Goal: Task Accomplishment & Management: Complete application form

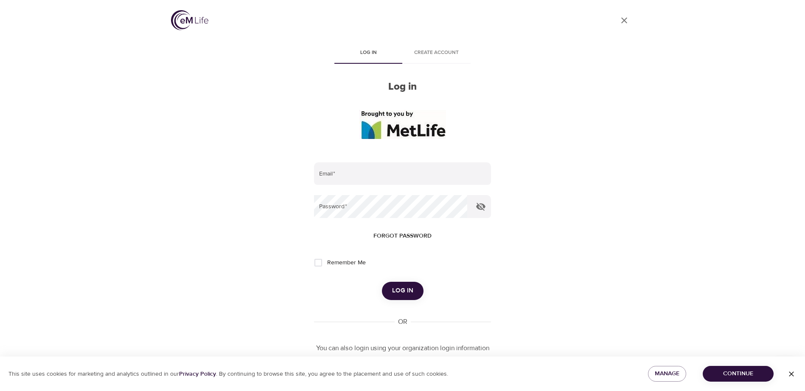
click at [431, 57] on span "Create account" at bounding box center [437, 52] width 58 height 9
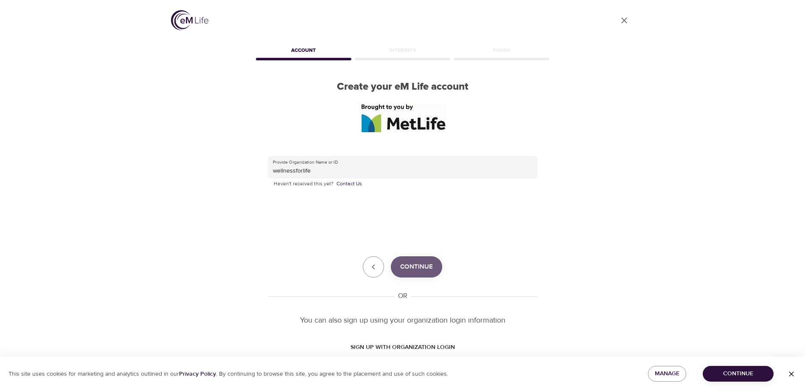
click at [409, 274] on button "Continue" at bounding box center [416, 266] width 51 height 21
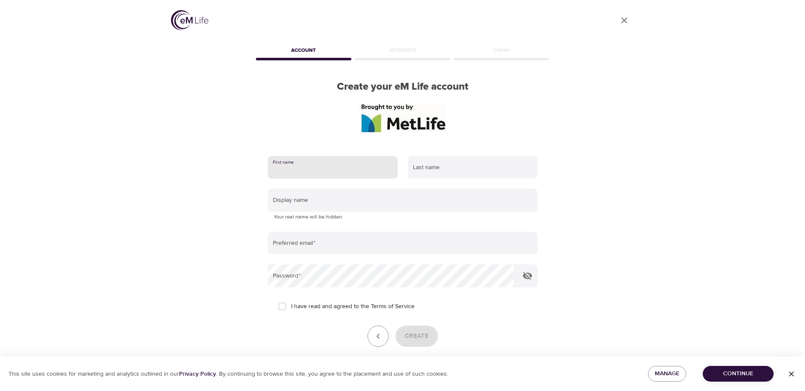
click at [297, 167] on input "text" at bounding box center [333, 167] width 130 height 23
type input "[PERSON_NAME]"
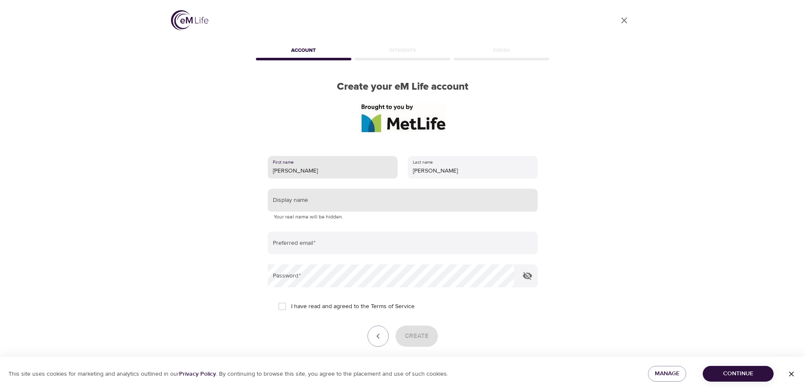
click at [310, 205] on input "text" at bounding box center [403, 199] width 270 height 23
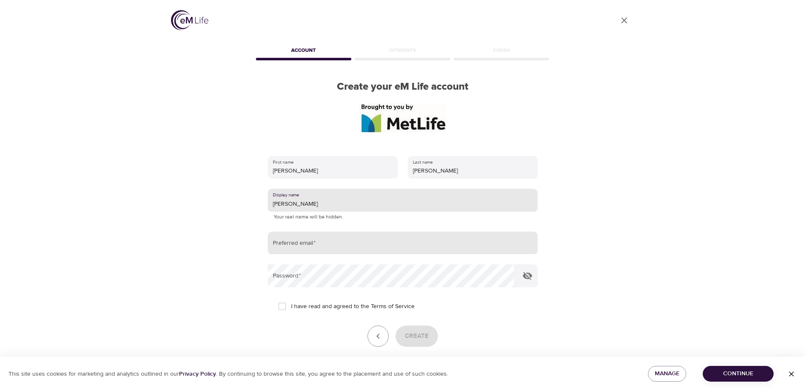
type input "[PERSON_NAME]"
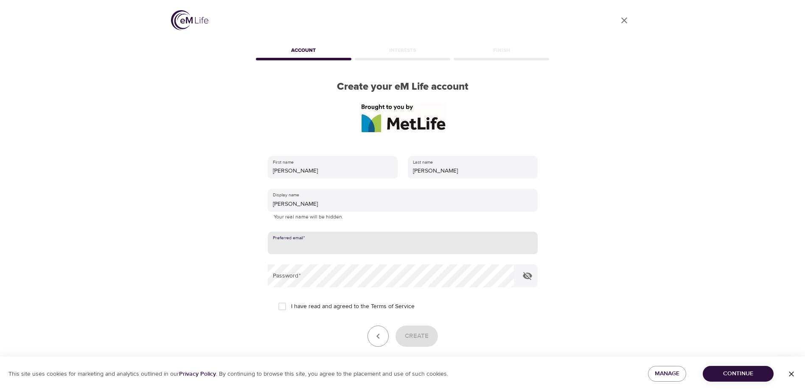
click at [311, 246] on input "email" at bounding box center [403, 242] width 270 height 23
type input "[EMAIL_ADDRESS][DOMAIN_NAME]"
click at [281, 306] on input "I have read and agreed to the Terms of Service" at bounding box center [282, 306] width 18 height 18
checkbox input "true"
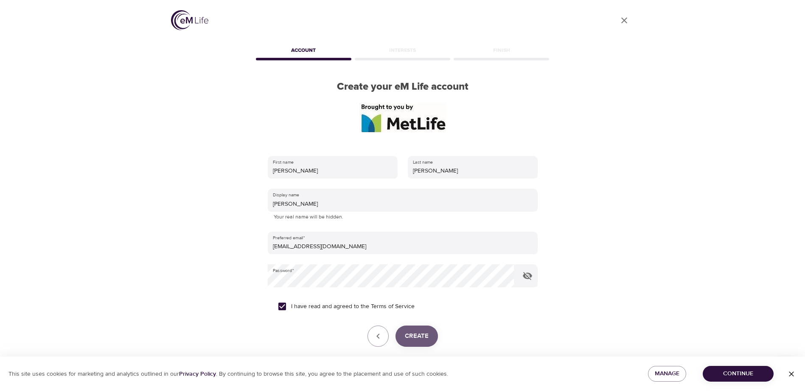
click at [414, 336] on span "Create" at bounding box center [417, 335] width 24 height 11
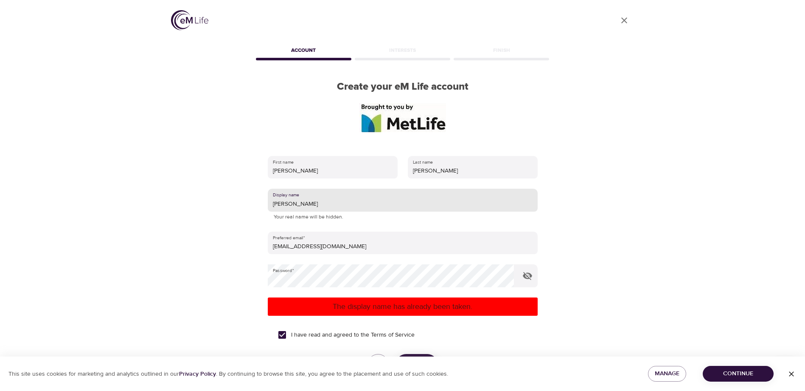
click at [310, 206] on input "[PERSON_NAME]" at bounding box center [403, 199] width 270 height 23
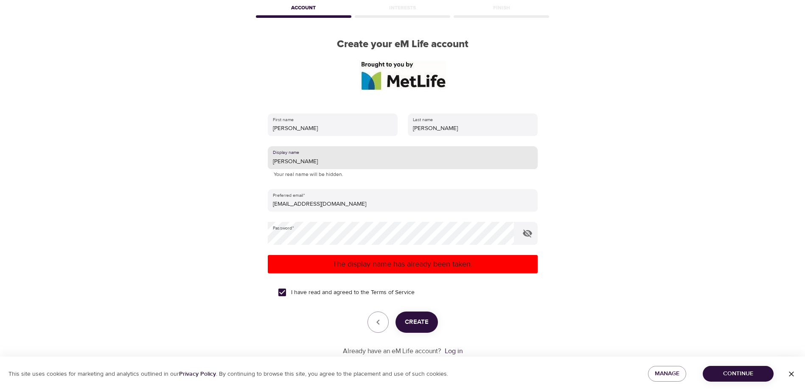
type input "[PERSON_NAME]"
click at [407, 323] on span "Create" at bounding box center [417, 321] width 24 height 11
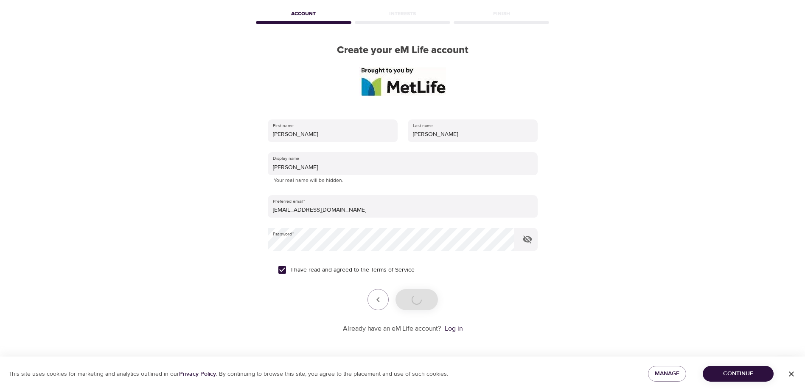
scroll to position [37, 0]
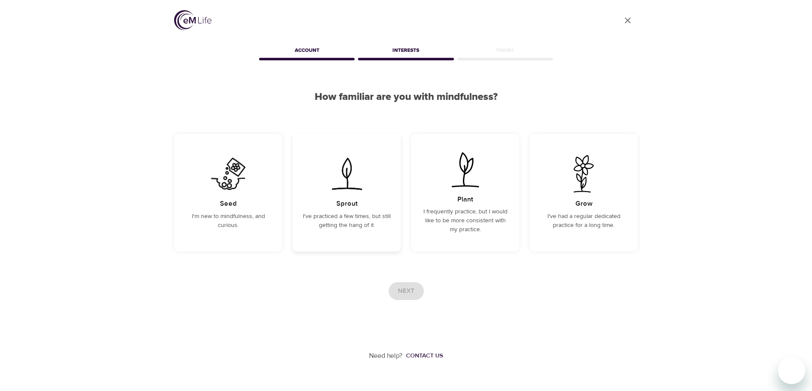
click at [365, 179] on img at bounding box center [346, 173] width 43 height 37
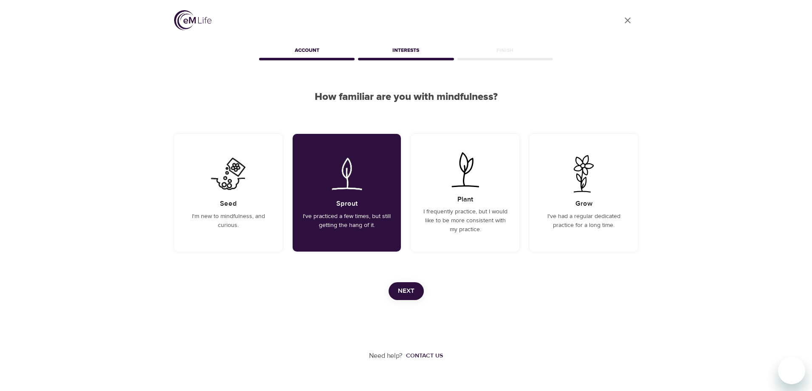
click at [402, 288] on span "Next" at bounding box center [406, 290] width 17 height 11
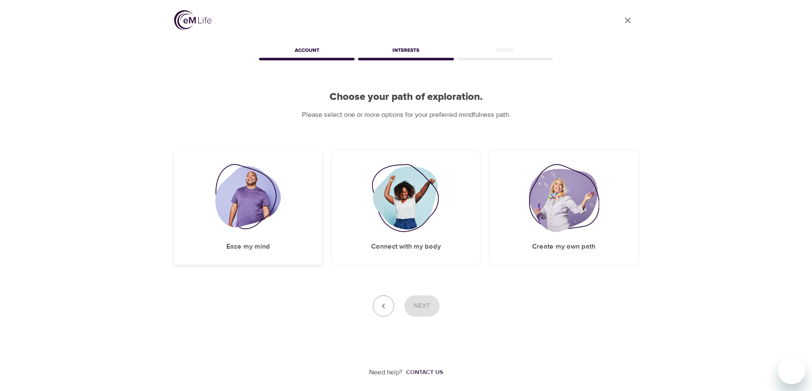
click at [290, 188] on div "Ease my mind" at bounding box center [248, 207] width 148 height 114
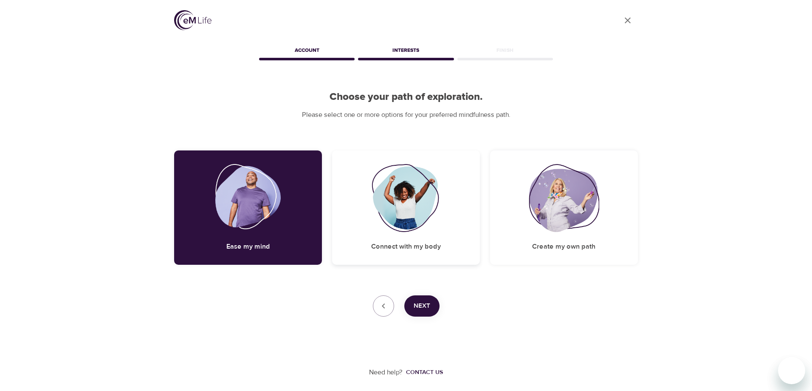
click at [349, 187] on div "Connect with my body" at bounding box center [406, 207] width 148 height 114
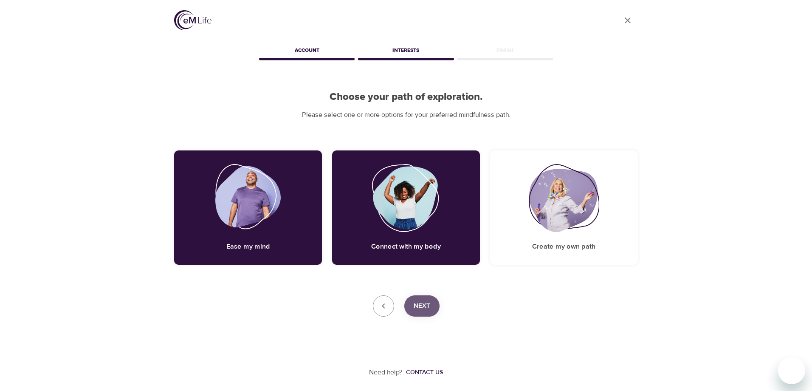
click at [429, 305] on span "Next" at bounding box center [421, 305] width 17 height 11
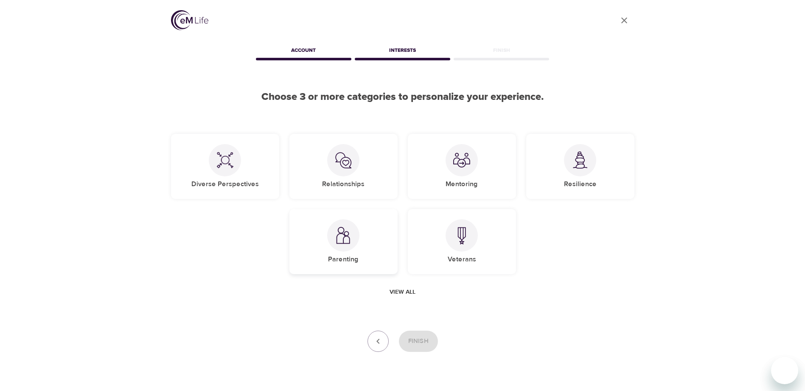
click at [326, 230] on div "Parenting" at bounding box center [343, 241] width 108 height 65
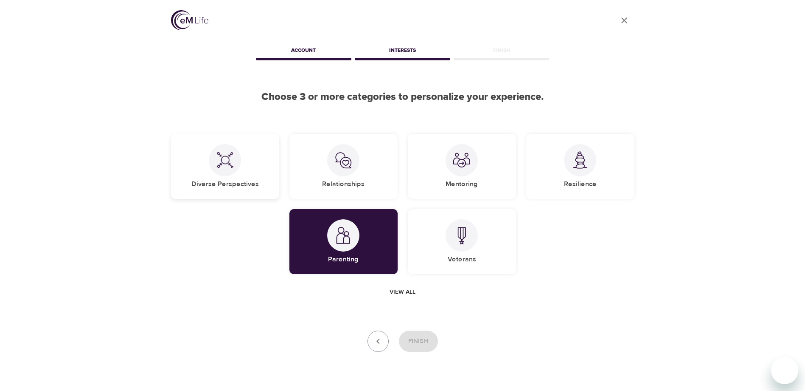
click at [256, 180] on h5 "Diverse Perspectives" at bounding box center [224, 184] width 67 height 9
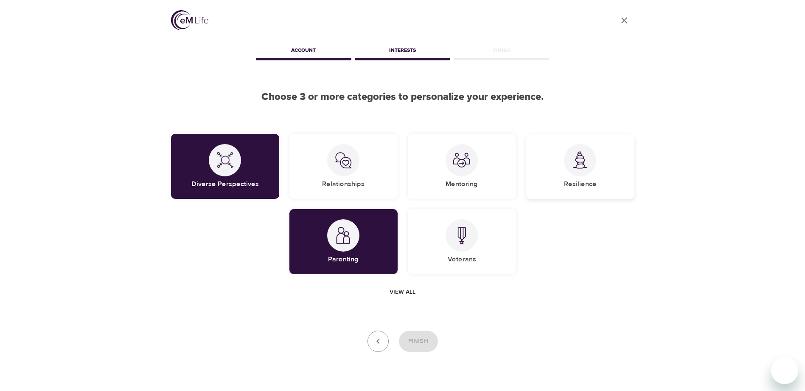
click at [570, 172] on div at bounding box center [580, 160] width 32 height 32
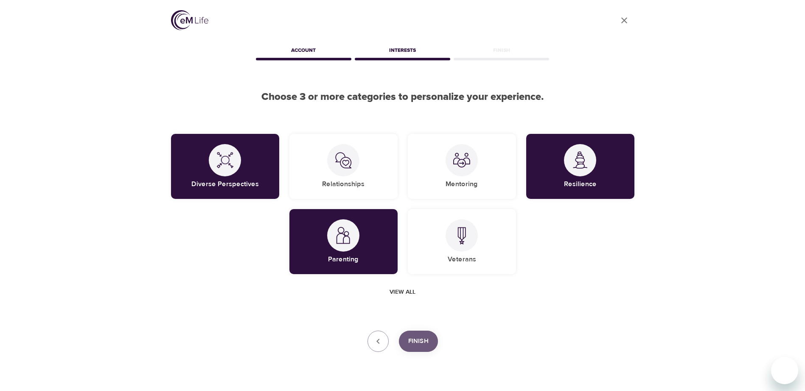
click at [412, 340] on span "Finish" at bounding box center [418, 340] width 20 height 11
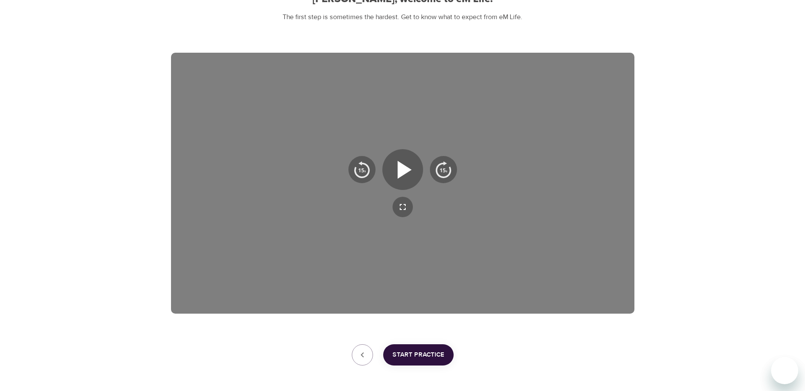
scroll to position [133, 0]
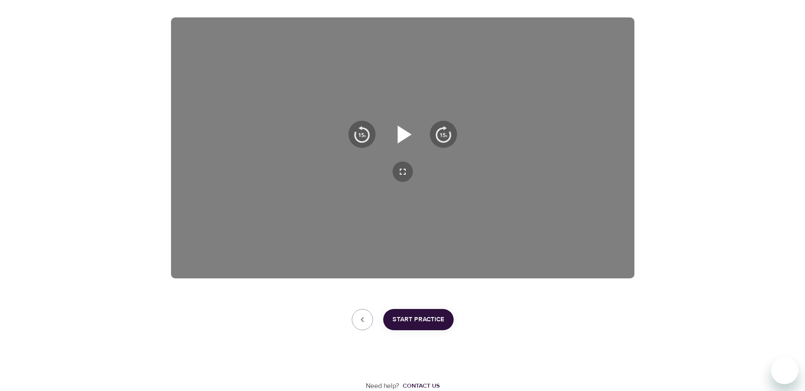
click at [409, 138] on icon "button" at bounding box center [403, 134] width 31 height 31
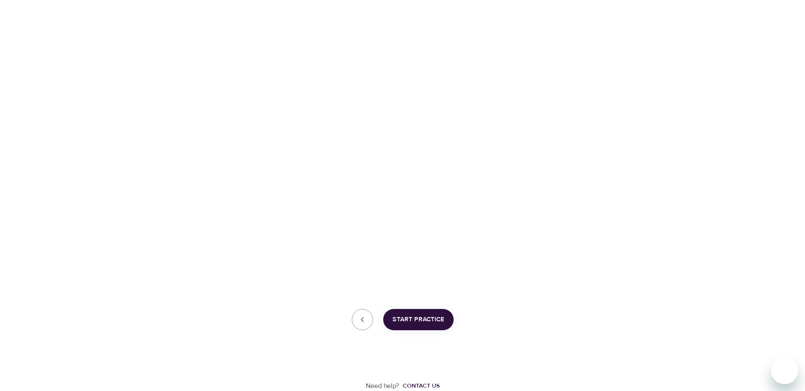
click at [284, 341] on div "Need help? Contact us" at bounding box center [403, 360] width 464 height 61
click at [426, 320] on span "Start Practice" at bounding box center [419, 319] width 52 height 11
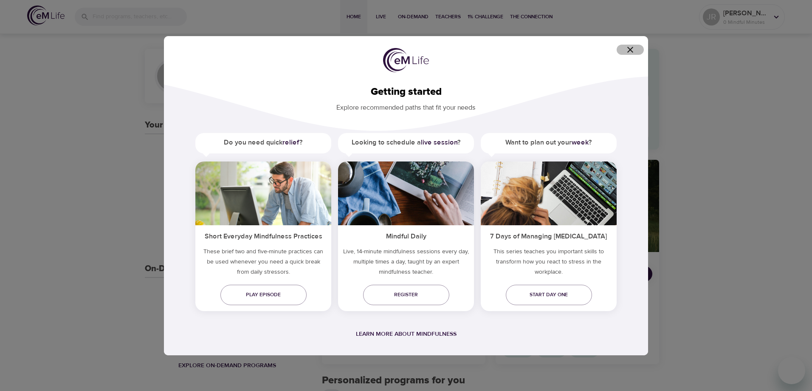
click at [629, 47] on icon "button" at bounding box center [630, 50] width 10 height 10
